Goal: Navigation & Orientation: Go to known website

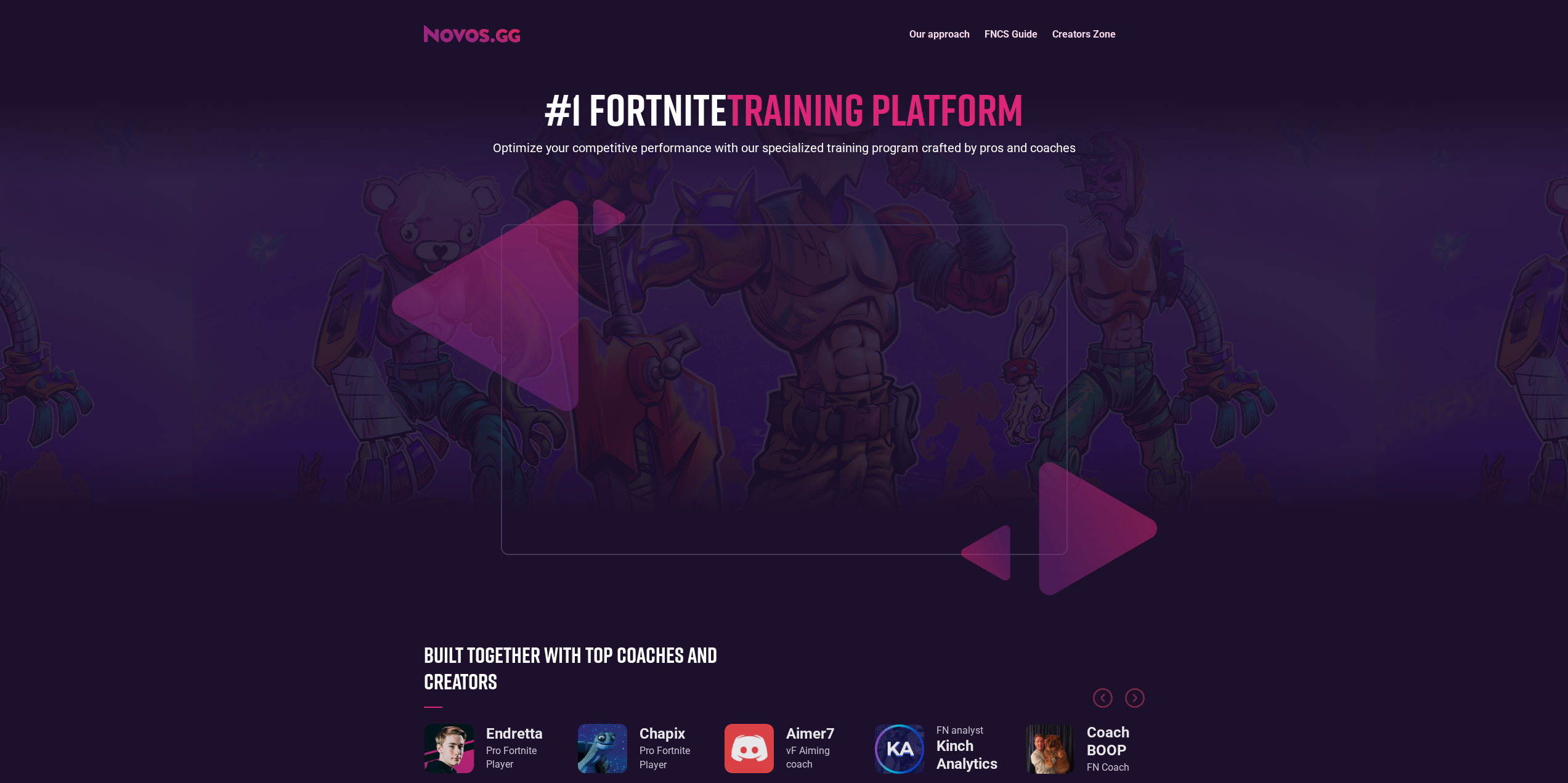
click at [437, 29] on img "home" at bounding box center [472, 34] width 96 height 18
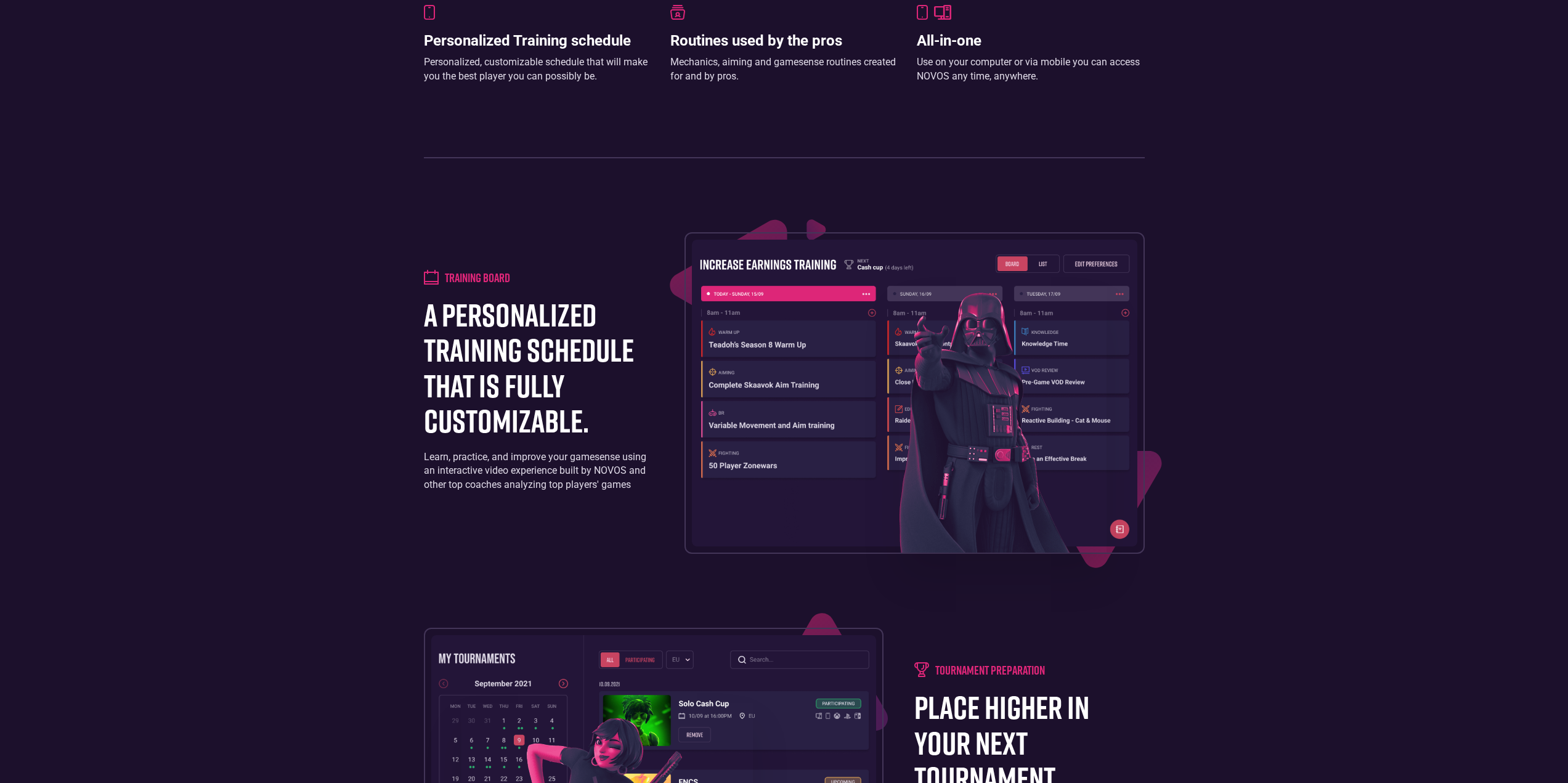
scroll to position [1062, 0]
